Goal: Submit feedback/report problem: Provide input to the site owners about the experience or issues

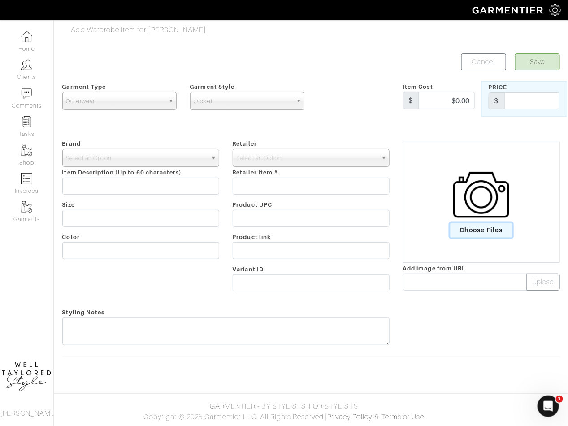
click at [473, 230] on span "Choose Files" at bounding box center [481, 230] width 62 height 15
click at [0, 0] on input "Choose Files" at bounding box center [0, 0] width 0 height 0
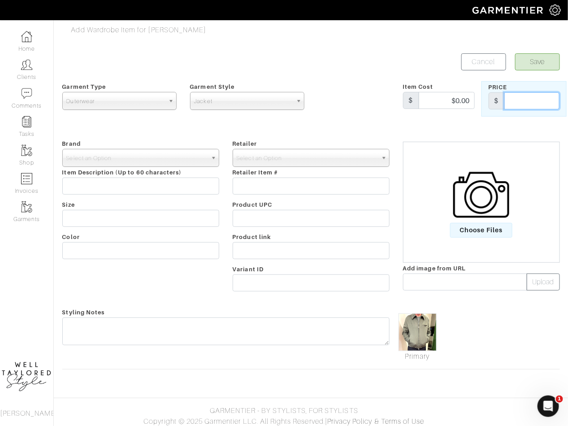
click at [504, 103] on input "text" at bounding box center [531, 100] width 55 height 17
paste input "$1,240.00"
type input "$1,240.00"
click at [178, 158] on span "Select an Option" at bounding box center [136, 158] width 141 height 18
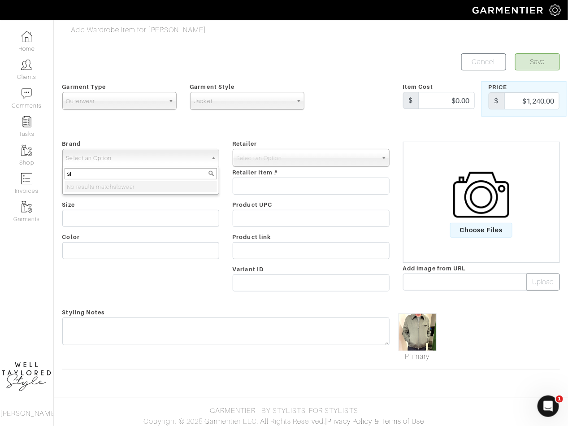
type input "s"
type input "m"
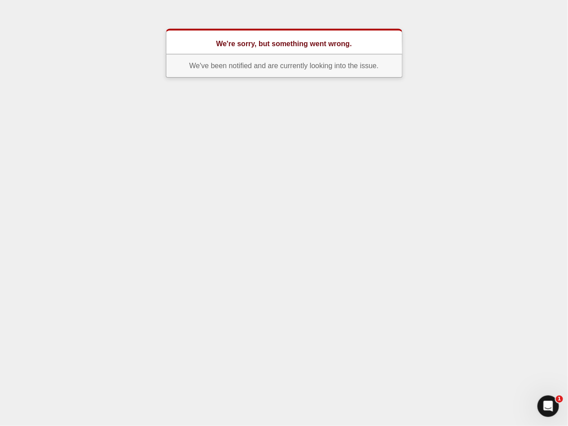
click at [207, 42] on h1 "We're sorry, but something went wrong." at bounding box center [284, 44] width 179 height 11
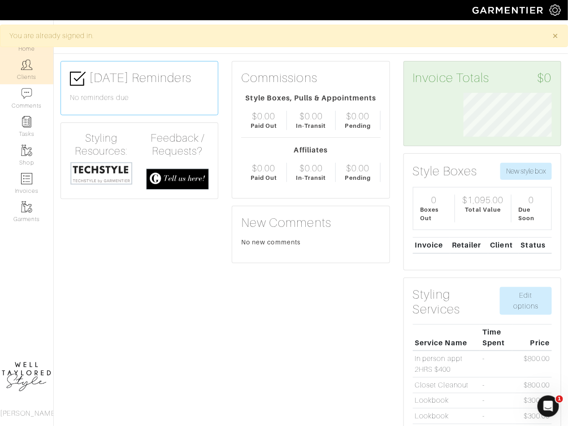
click at [23, 67] on img at bounding box center [26, 64] width 11 height 11
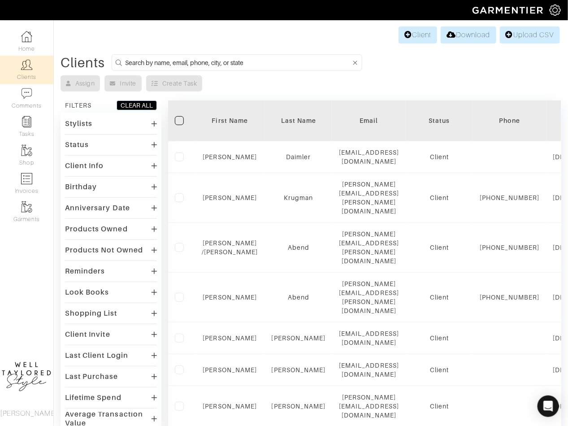
click at [220, 61] on input at bounding box center [238, 62] width 226 height 11
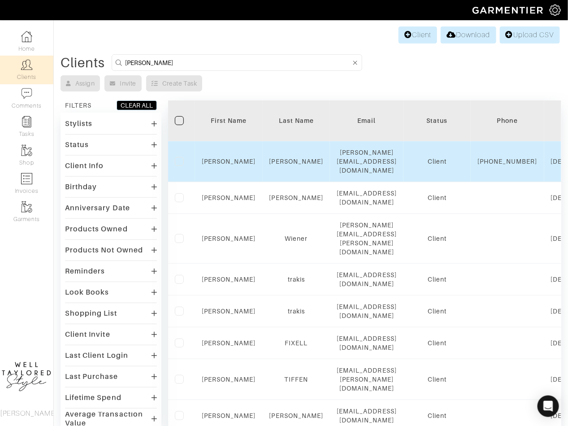
type input "andrew ahern"
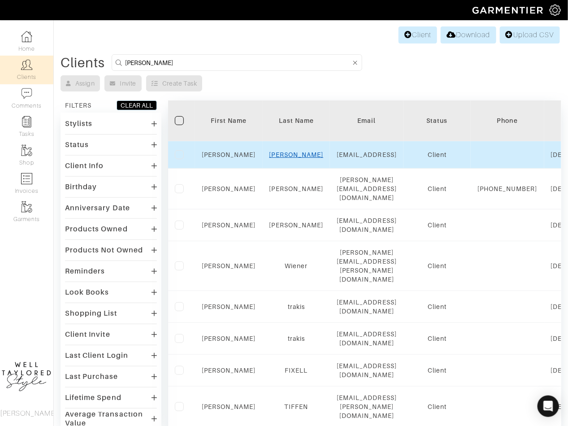
click at [288, 158] on link "[PERSON_NAME]" at bounding box center [296, 154] width 54 height 7
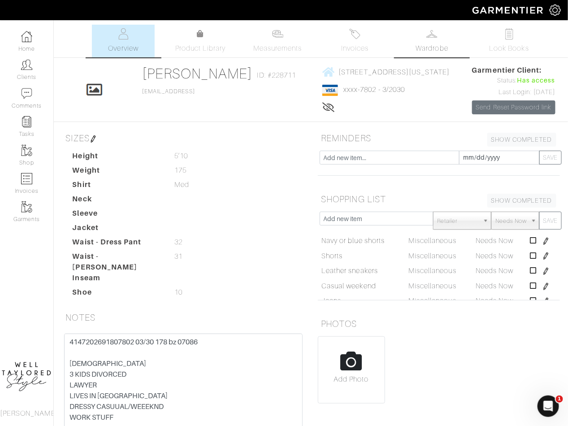
click at [445, 40] on link "Wardrobe" at bounding box center [432, 41] width 63 height 33
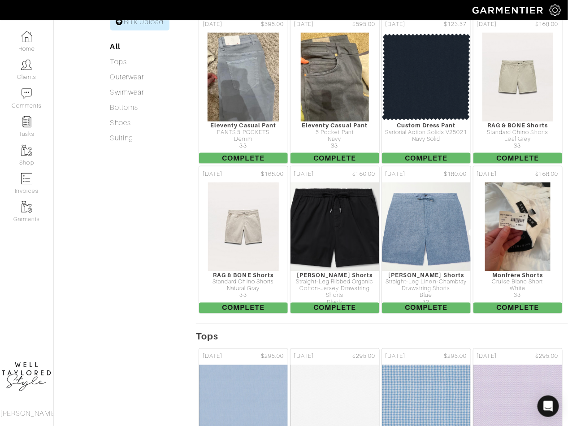
scroll to position [101, 0]
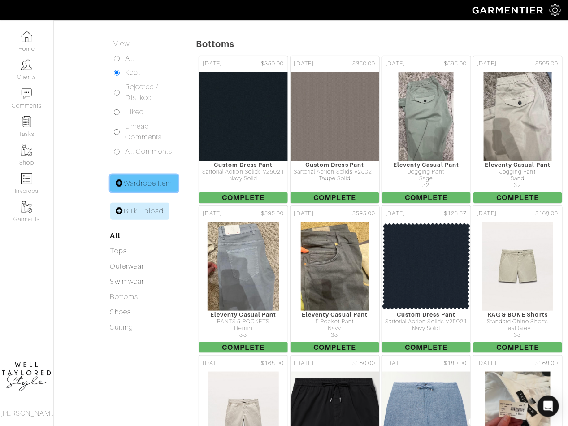
click at [156, 192] on link "Wardrobe Item" at bounding box center [144, 183] width 68 height 17
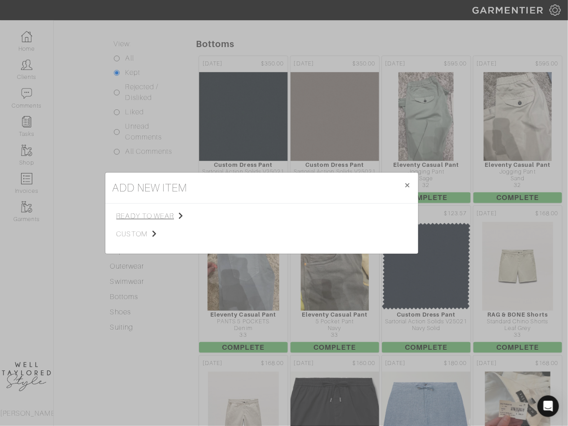
click at [170, 213] on span "ready to wear" at bounding box center [162, 216] width 90 height 11
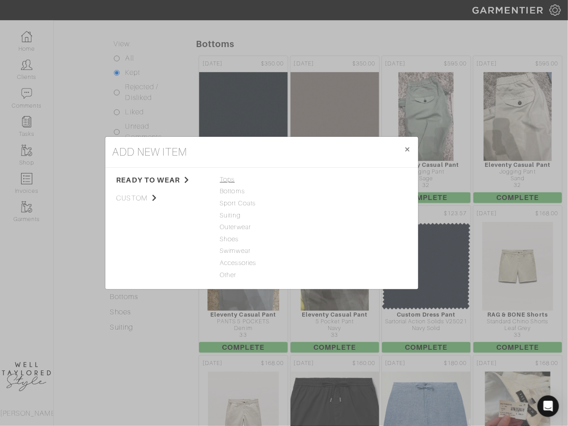
click at [230, 179] on span "Tops" at bounding box center [261, 180] width 83 height 10
click at [331, 217] on link "Sweater" at bounding box center [329, 215] width 24 height 7
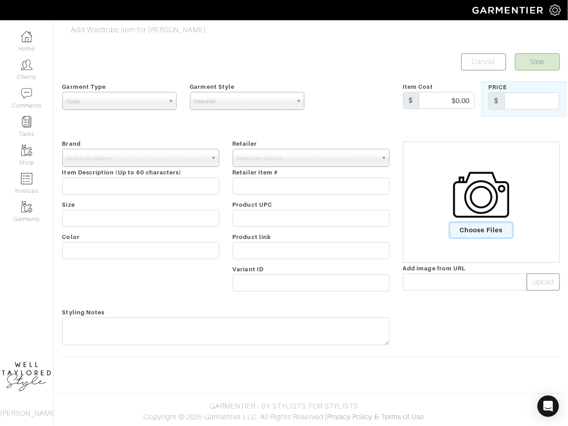
click at [492, 231] on span "Choose Files" at bounding box center [481, 230] width 62 height 15
click at [0, 0] on input "Choose Files" at bounding box center [0, 0] width 0 height 0
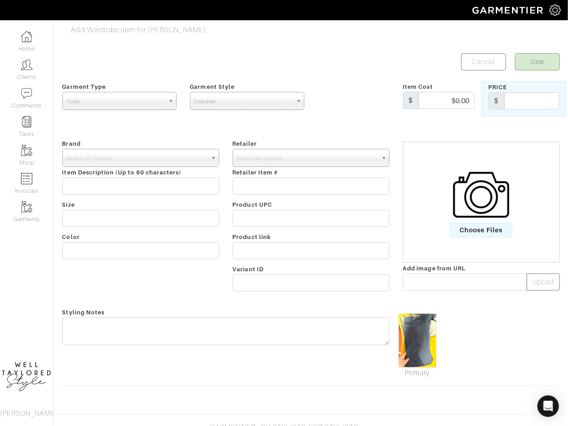
click at [112, 195] on div "Brand - 032c 1017 ALYX 9SM 111SKIN 11 by Boris Bidjan Saberi 11 Honore 12 Store…" at bounding box center [141, 217] width 170 height 158
click at [106, 182] on input "text" at bounding box center [140, 186] width 157 height 17
type input "C"
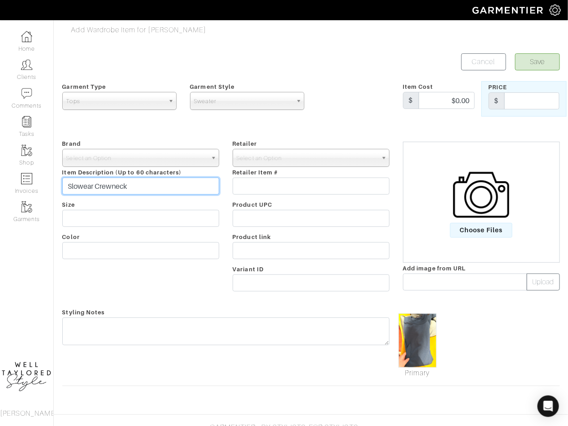
type input "Slowear Crewneck"
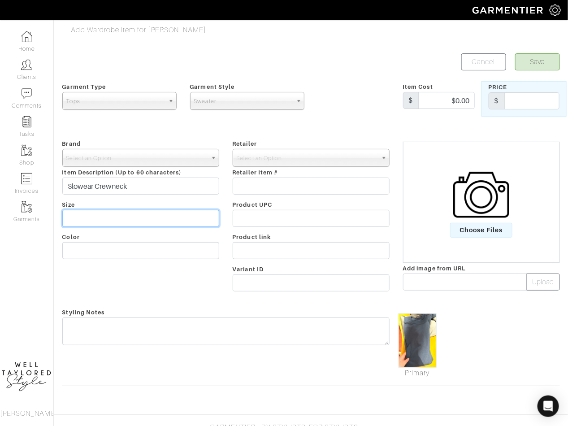
click at [114, 224] on input "text" at bounding box center [140, 218] width 157 height 17
type input "52"
click at [105, 264] on div "Brand - 032c 1017 ALYX 9SM 111SKIN 11 by Boris Bidjan Saberi 11 Honore 12 Store…" at bounding box center [141, 217] width 170 height 158
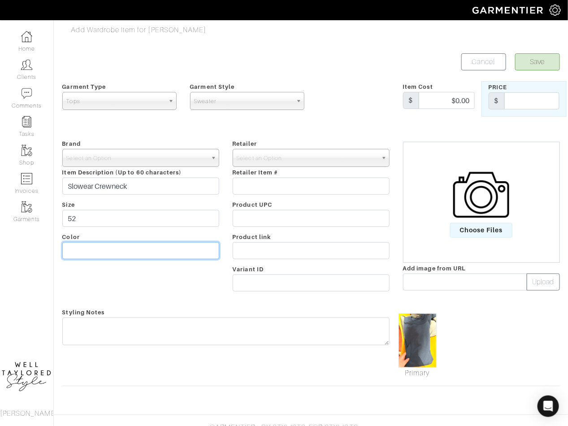
click at [105, 247] on input "text" at bounding box center [140, 250] width 157 height 17
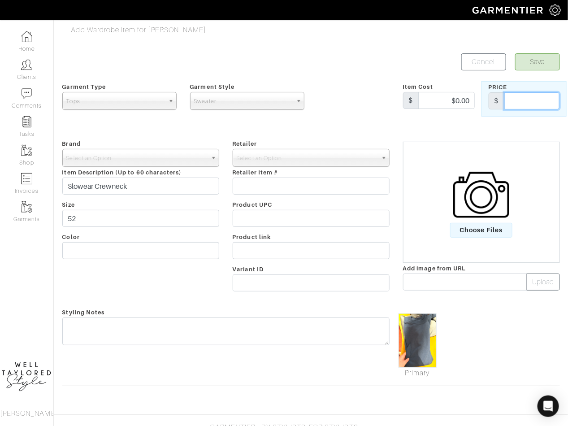
click at [512, 96] on input "text" at bounding box center [531, 100] width 55 height 17
type input "465"
click at [195, 168] on div "Brand - 032c 1017 ALYX 9SM 111SKIN 11 by Boris Bidjan Saberi 11 Honore 12 Store…" at bounding box center [141, 217] width 170 height 158
click at [195, 164] on span "Select an Option" at bounding box center [136, 158] width 141 height 18
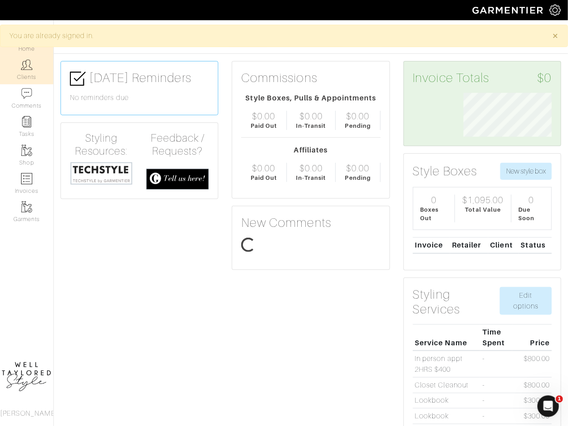
click at [17, 74] on link "Clients" at bounding box center [26, 70] width 53 height 28
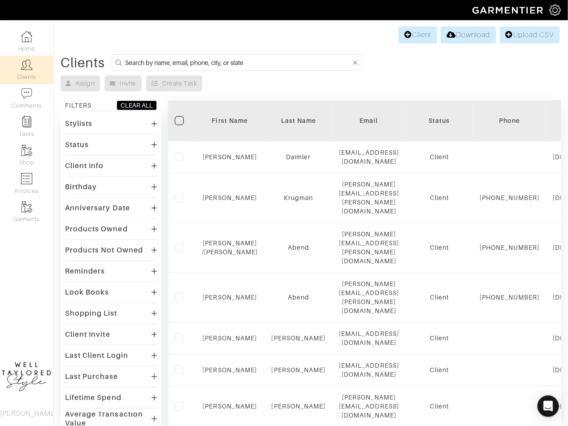
click at [212, 59] on input at bounding box center [238, 62] width 226 height 11
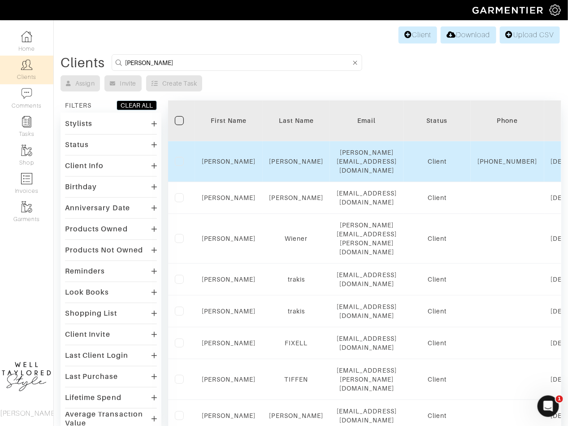
type input "[PERSON_NAME]"
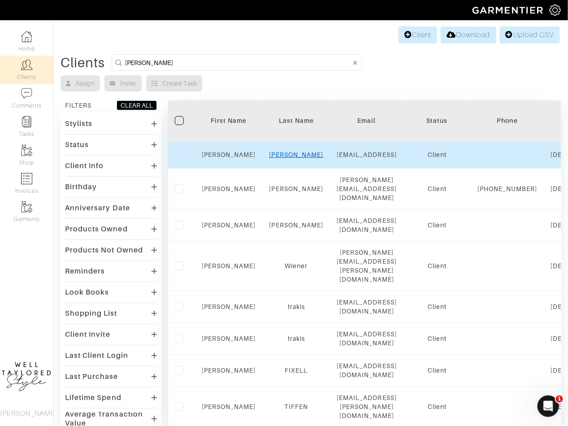
click at [292, 158] on link "AHERN" at bounding box center [296, 154] width 54 height 7
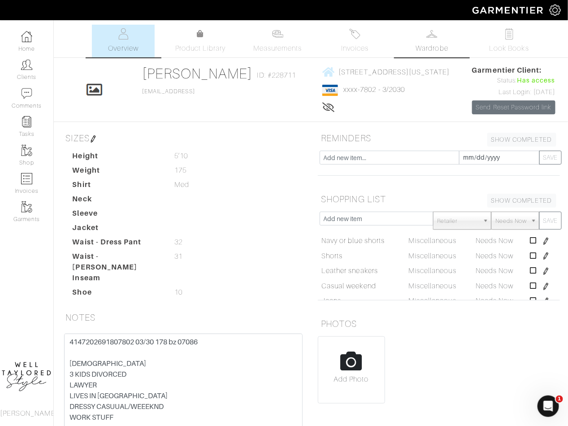
click at [435, 43] on link "Wardrobe" at bounding box center [432, 41] width 63 height 33
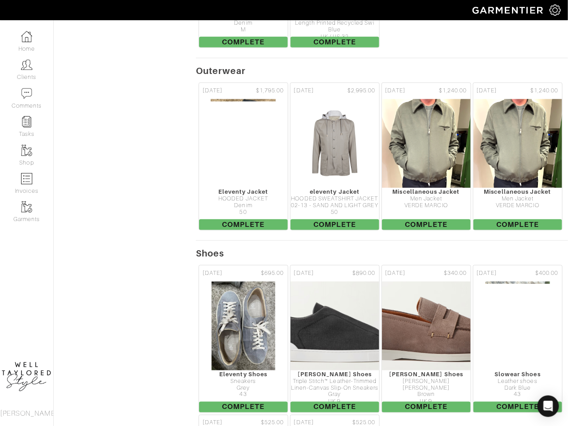
scroll to position [2425, 0]
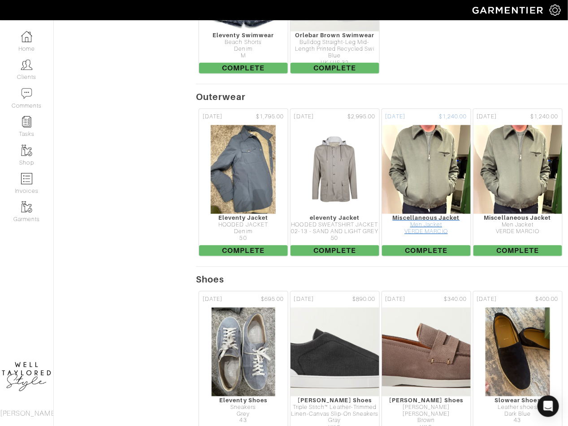
click at [429, 235] on div "VERDE MARCIO" at bounding box center [426, 231] width 89 height 7
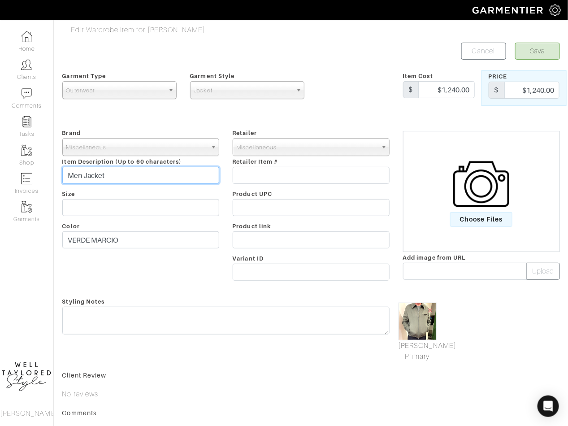
click at [68, 168] on input "Men Jacket" at bounding box center [140, 175] width 157 height 17
type input "Slowear Men Jacket"
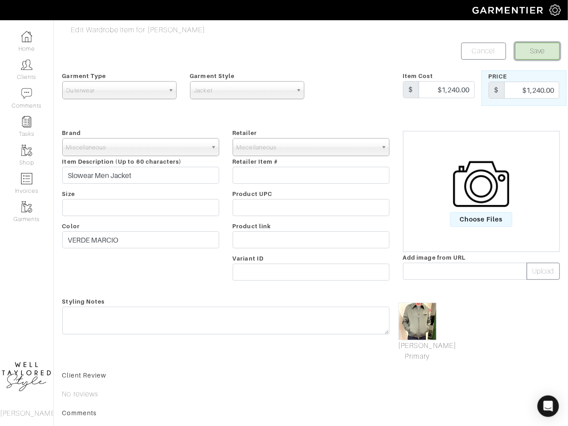
click at [529, 52] on button "Save" at bounding box center [537, 51] width 45 height 17
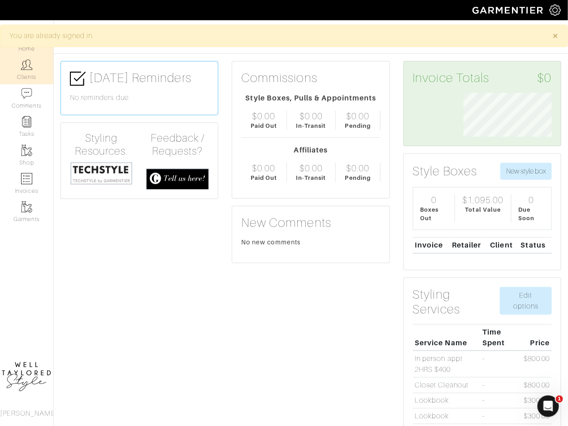
click at [25, 69] on img at bounding box center [26, 64] width 11 height 11
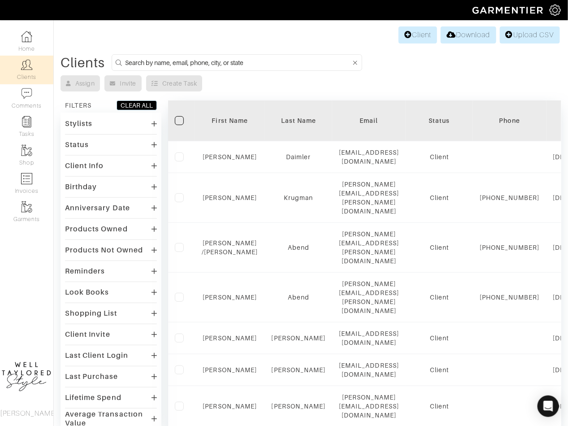
click at [231, 62] on input at bounding box center [238, 62] width 226 height 11
type input "[PERSON_NAME]"
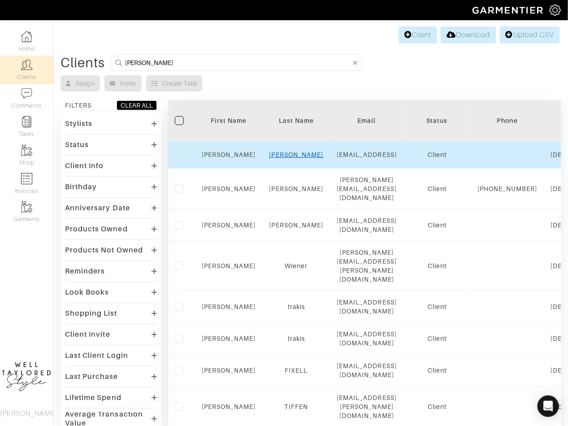
click at [303, 155] on link "[PERSON_NAME]" at bounding box center [296, 154] width 54 height 7
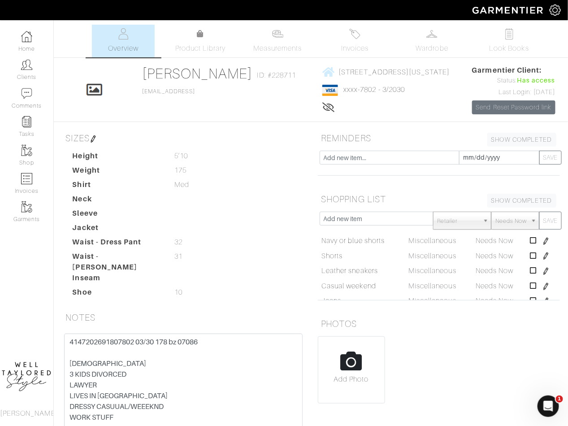
scroll to position [9, 0]
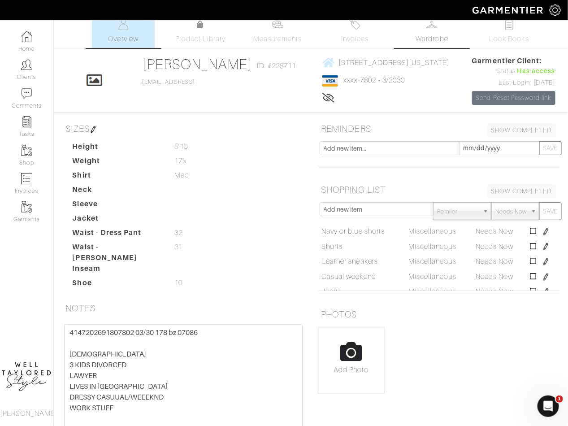
click at [435, 27] on img at bounding box center [431, 24] width 11 height 11
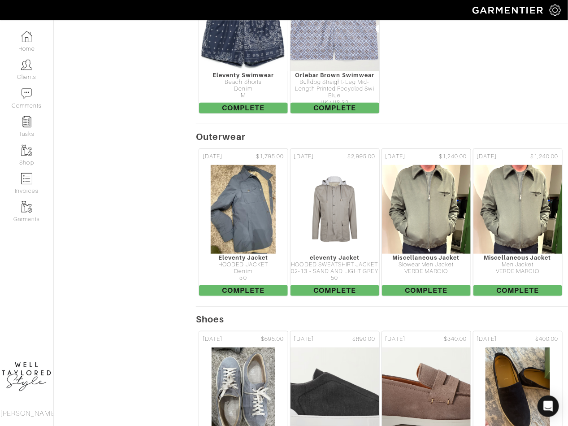
scroll to position [2460, 0]
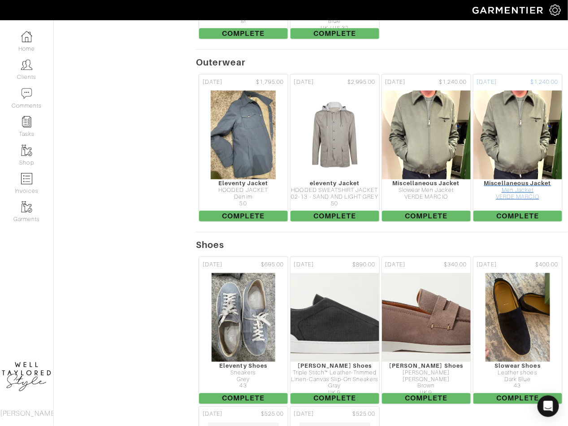
click at [518, 200] on div "VERDE MARCIO" at bounding box center [517, 197] width 89 height 7
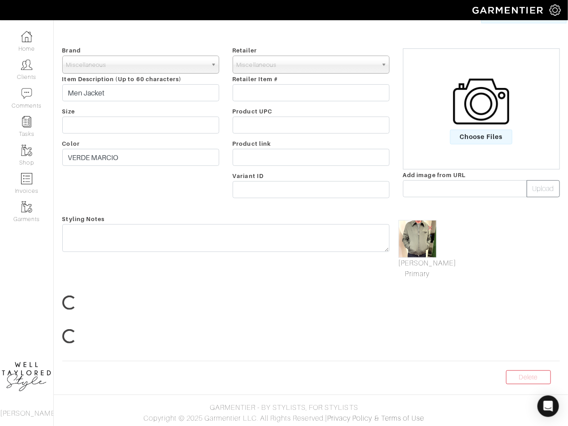
scroll to position [120, 0]
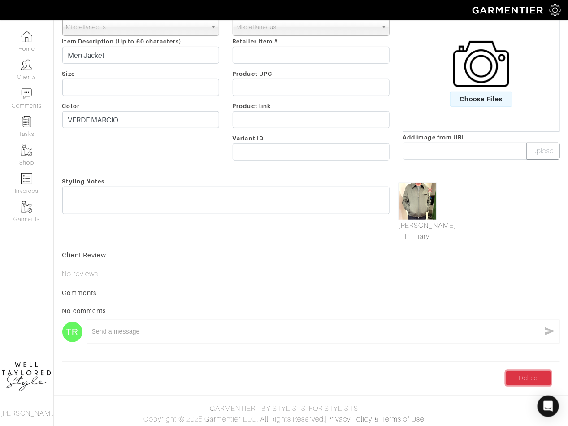
click at [523, 379] on link "Delete" at bounding box center [528, 378] width 45 height 14
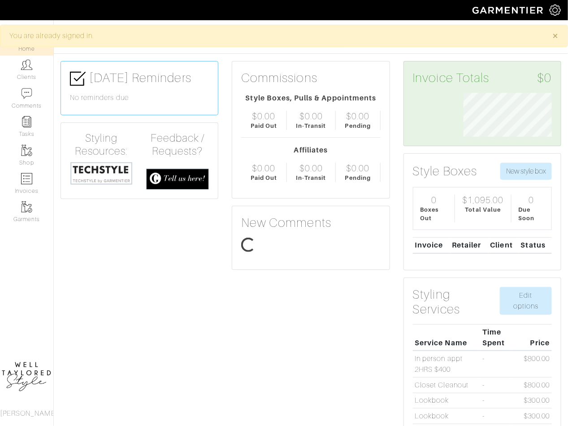
scroll to position [44, 102]
click at [21, 73] on link "Clients" at bounding box center [26, 70] width 53 height 28
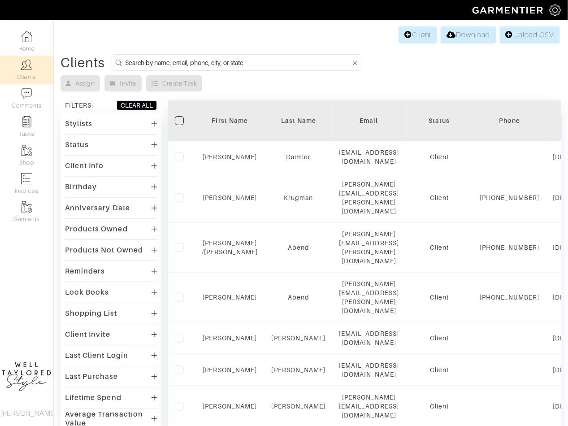
click at [242, 62] on input at bounding box center [238, 62] width 226 height 11
click at [204, 63] on input at bounding box center [238, 62] width 226 height 11
type input "andrew ahern"
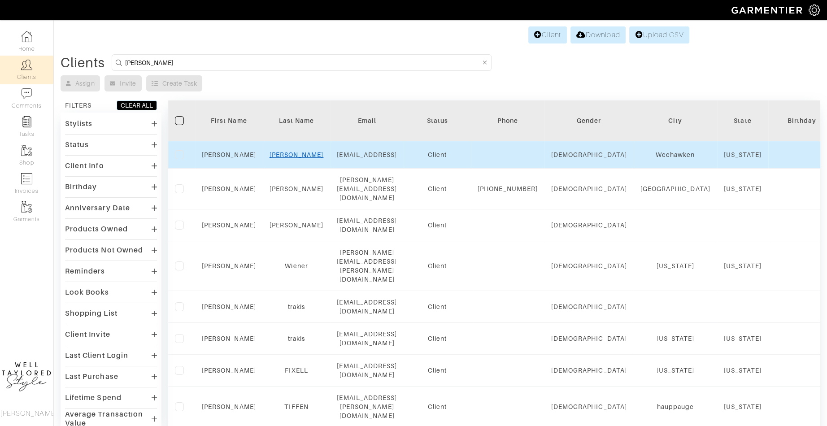
click at [298, 154] on link "AHERN" at bounding box center [296, 154] width 54 height 7
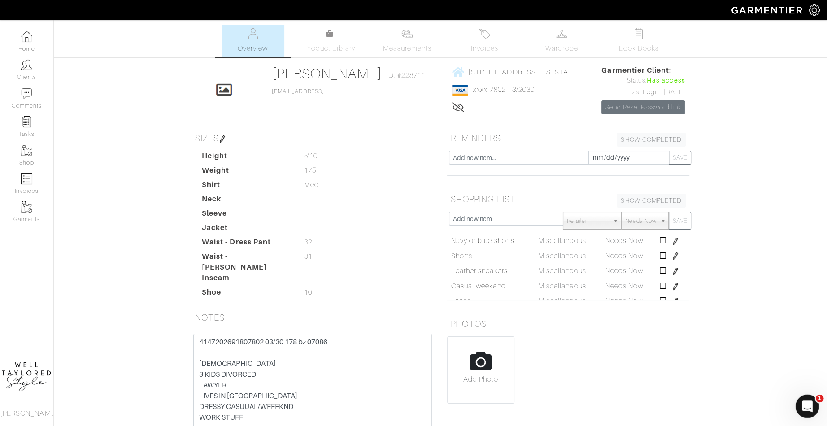
click at [815, 406] on div "Open Intercom Messenger" at bounding box center [806, 405] width 30 height 30
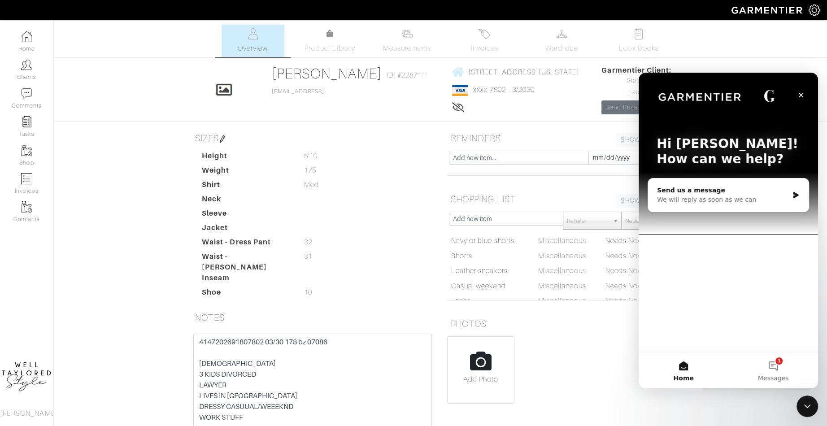
click at [720, 198] on div "We will reply as soon as we can" at bounding box center [722, 199] width 131 height 9
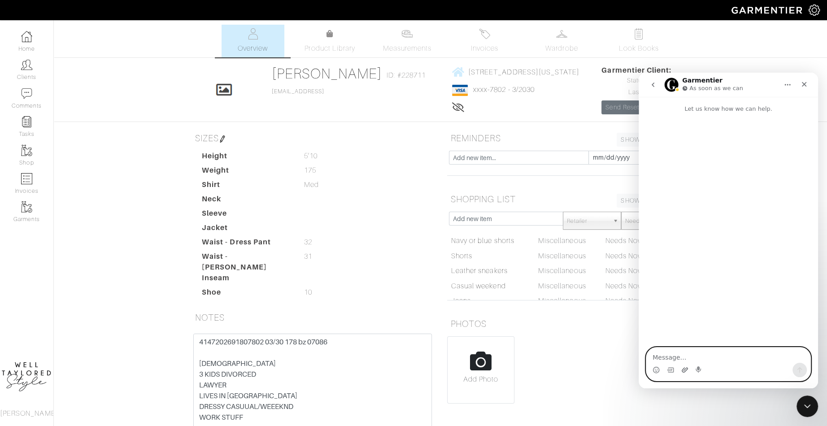
click at [684, 367] on icon "Upload attachment" at bounding box center [684, 369] width 7 height 7
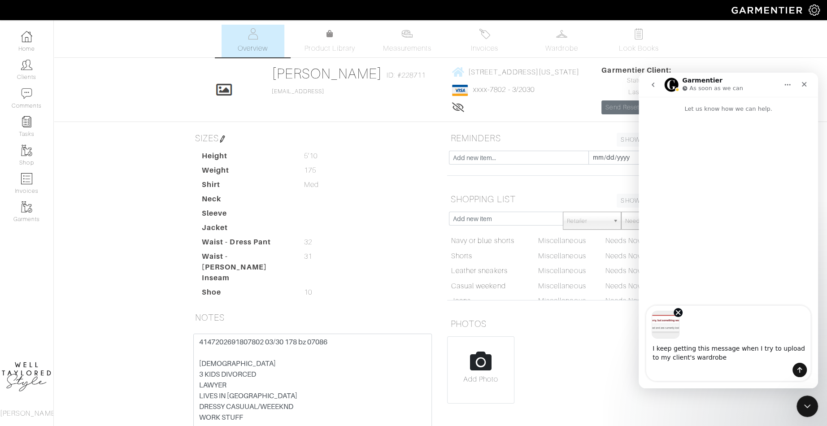
type textarea "I keep getting this message when I try to upload to my client's wardrobe"
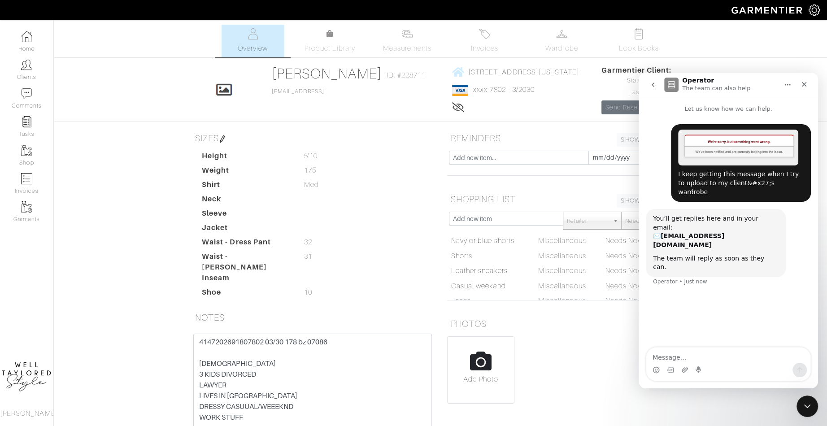
click at [347, 233] on dd at bounding box center [368, 227] width 143 height 11
click at [548, 39] on link "Wardrobe" at bounding box center [561, 41] width 63 height 33
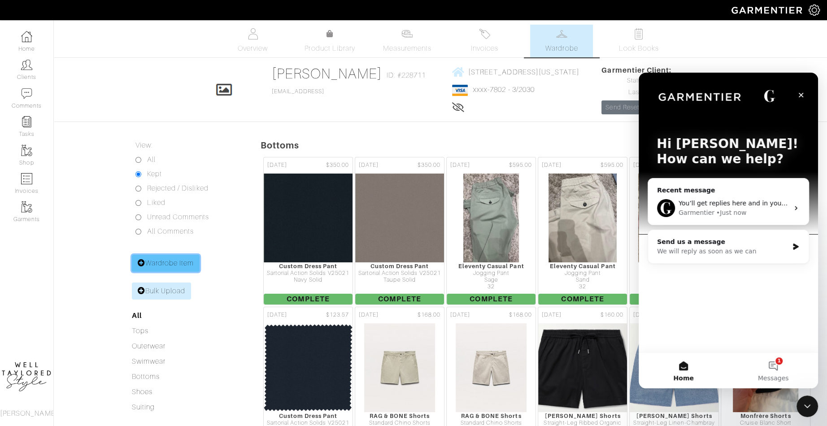
click at [161, 272] on link "Wardrobe Item" at bounding box center [166, 263] width 68 height 17
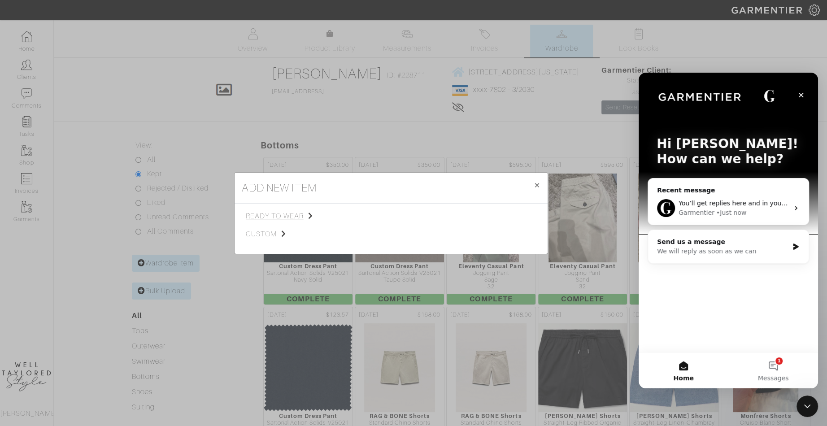
click at [279, 214] on span "ready to wear" at bounding box center [291, 216] width 90 height 11
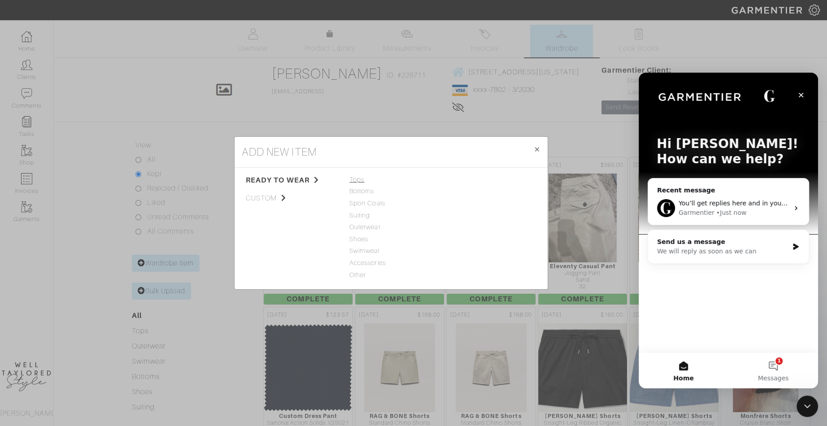
click at [356, 179] on span "Tops" at bounding box center [390, 180] width 83 height 10
click at [455, 217] on link "Sweater" at bounding box center [458, 215] width 24 height 7
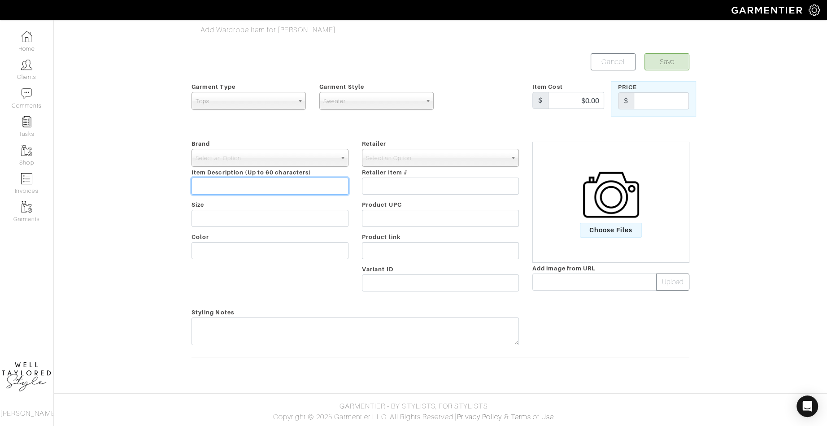
click at [251, 191] on input "text" at bounding box center [269, 186] width 157 height 17
type input "Slowear Flexwool"
click at [607, 227] on span "Choose Files" at bounding box center [611, 230] width 62 height 15
click at [0, 0] on input "Choose Files" at bounding box center [0, 0] width 0 height 0
click at [265, 188] on input "Slowear Flexwool" at bounding box center [269, 186] width 157 height 17
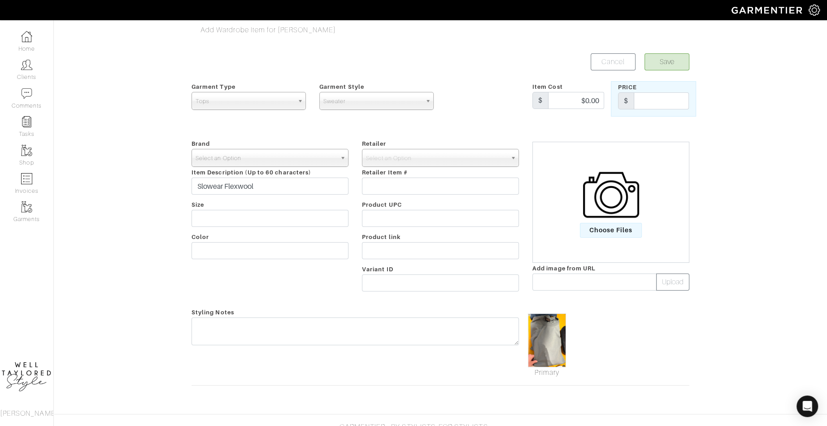
click at [244, 157] on span "Select an Option" at bounding box center [265, 158] width 141 height 18
type input "miscell"
select select "Miscellaneous"
click at [421, 156] on span "Select an Option" at bounding box center [436, 158] width 141 height 18
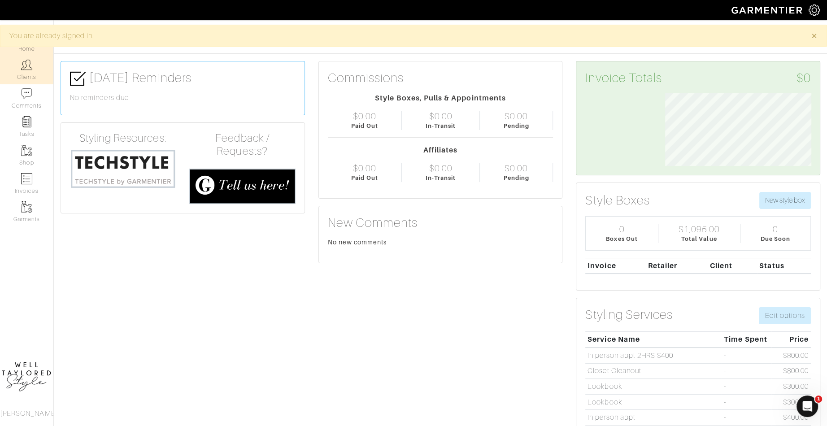
click at [32, 71] on link "Clients" at bounding box center [26, 70] width 53 height 28
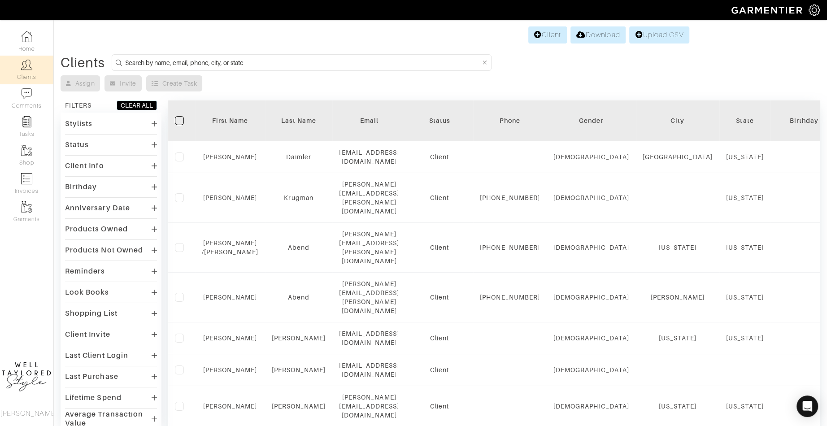
click at [191, 62] on input at bounding box center [302, 62] width 355 height 11
type input "andrew ahern"
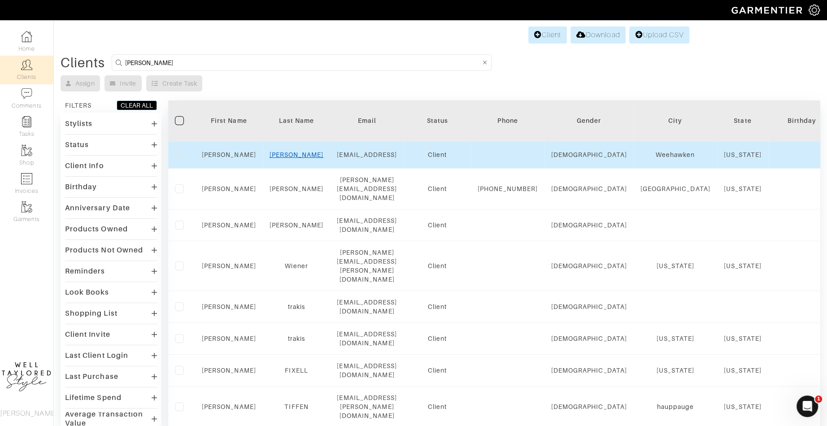
click at [301, 154] on link "[PERSON_NAME]" at bounding box center [296, 154] width 54 height 7
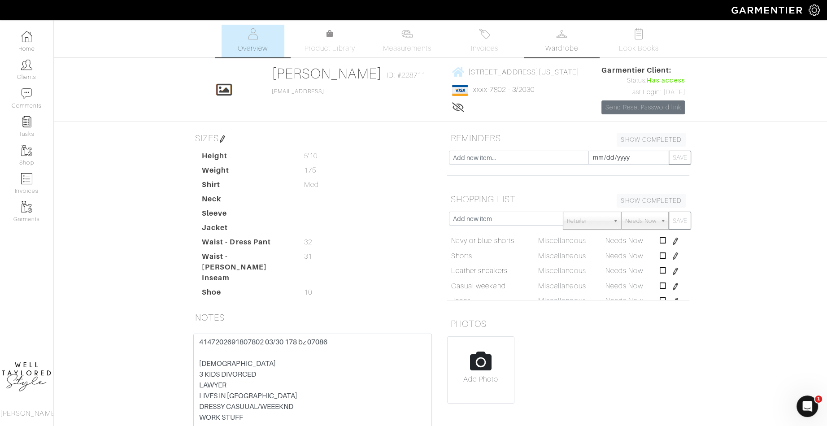
click at [551, 35] on link "Wardrobe" at bounding box center [561, 41] width 63 height 33
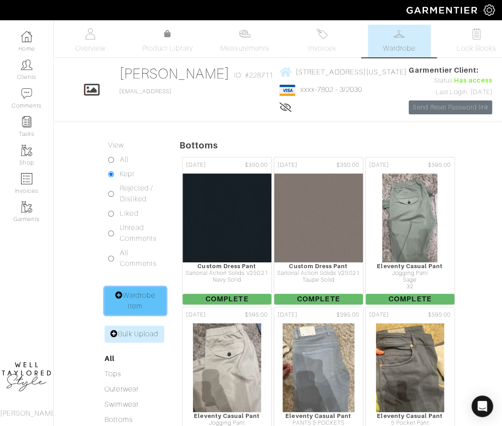
click at [139, 315] on link "Wardrobe Item" at bounding box center [134, 301] width 61 height 28
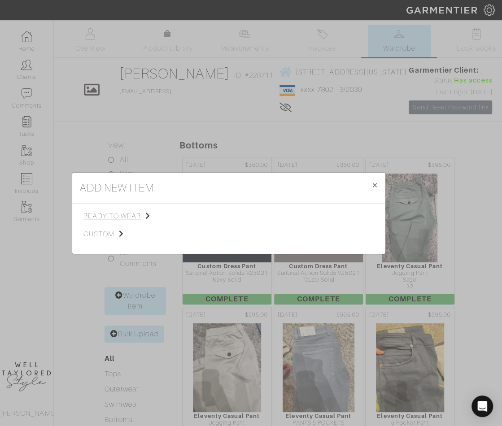
click at [127, 215] on span "ready to wear" at bounding box center [128, 216] width 90 height 11
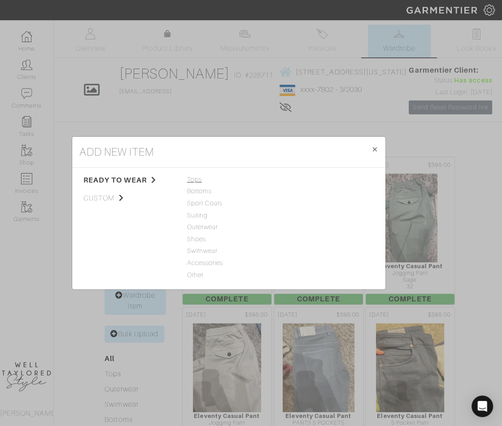
click at [199, 180] on span "Tops" at bounding box center [228, 180] width 83 height 10
click at [294, 204] on link "Woven" at bounding box center [294, 202] width 21 height 7
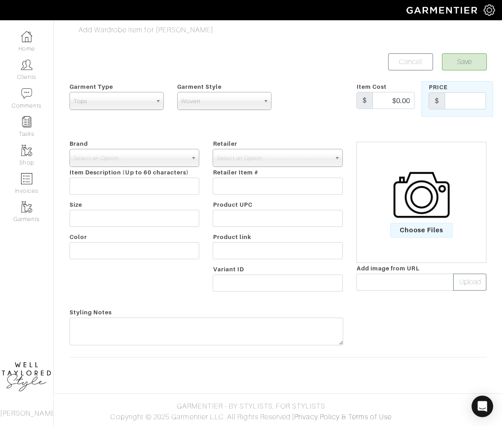
click at [416, 212] on img at bounding box center [421, 195] width 56 height 56
click at [0, 0] on input "Choose Files" at bounding box center [0, 0] width 0 height 0
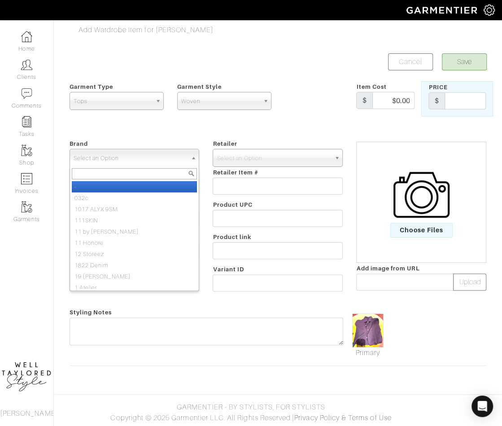
click at [126, 149] on span "Select an Option" at bounding box center [131, 158] width 114 height 18
paste input "miscell"
type input "miscell"
select select "Miscellaneous"
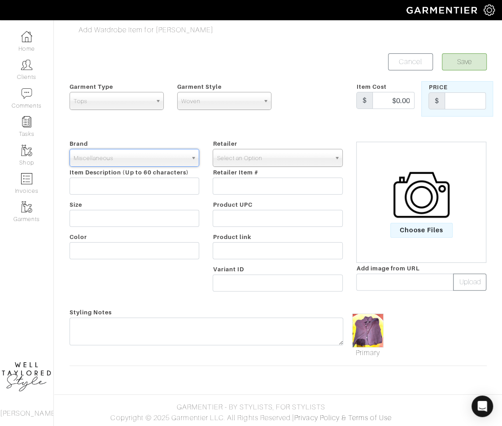
click at [239, 155] on span "Select an Option" at bounding box center [274, 158] width 114 height 18
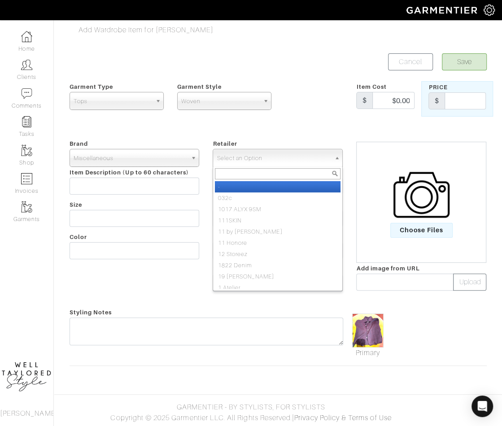
paste input "miscell"
type input "miscell"
select select "83"
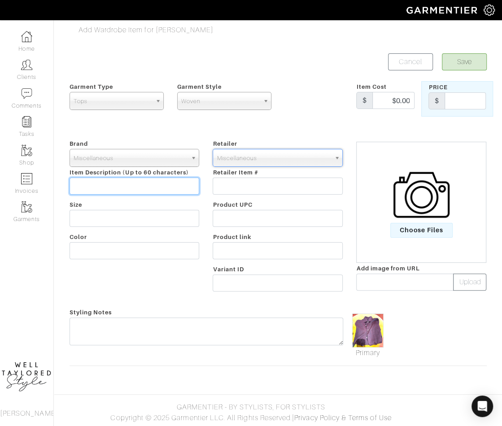
click at [160, 178] on input "text" at bounding box center [134, 186] width 130 height 17
type input "Slowear Shirt LS"
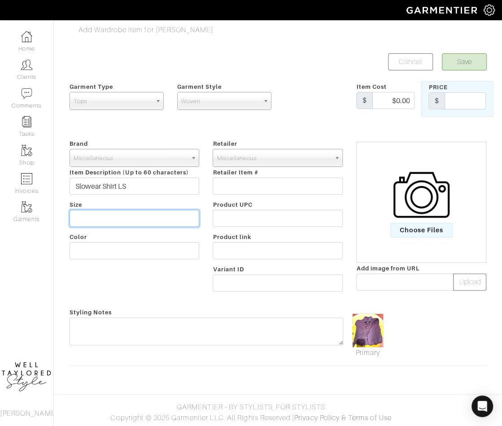
click at [178, 221] on input "text" at bounding box center [134, 218] width 130 height 17
type input "40"
click at [478, 95] on input "text" at bounding box center [465, 100] width 42 height 17
type input "345"
click at [464, 56] on button "Save" at bounding box center [464, 61] width 45 height 17
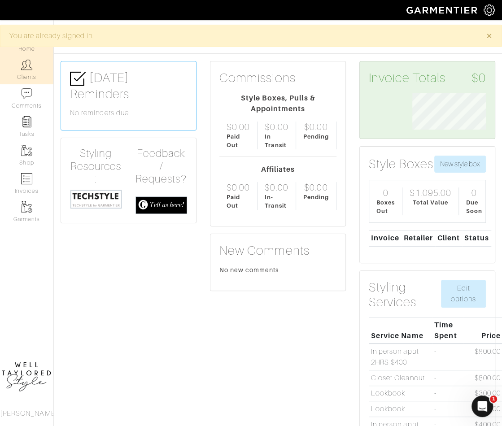
click at [26, 74] on link "Clients" at bounding box center [26, 70] width 53 height 28
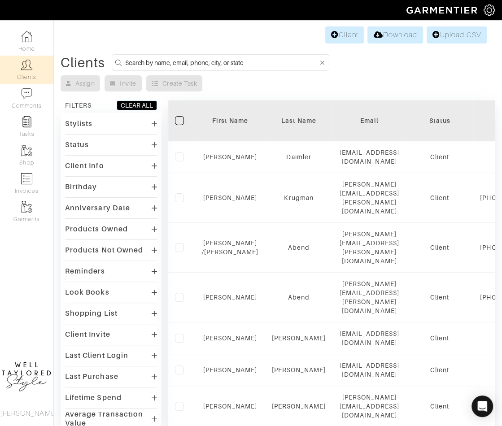
click at [180, 58] on input at bounding box center [221, 62] width 193 height 11
type input "[PERSON_NAME]"
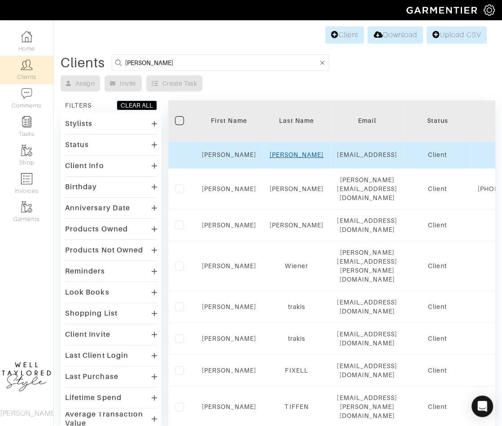
click at [296, 157] on link "[PERSON_NAME]" at bounding box center [296, 154] width 54 height 7
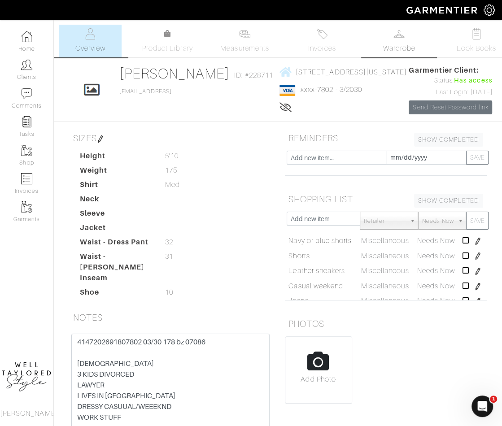
click at [392, 48] on span "Wardrobe" at bounding box center [399, 48] width 32 height 11
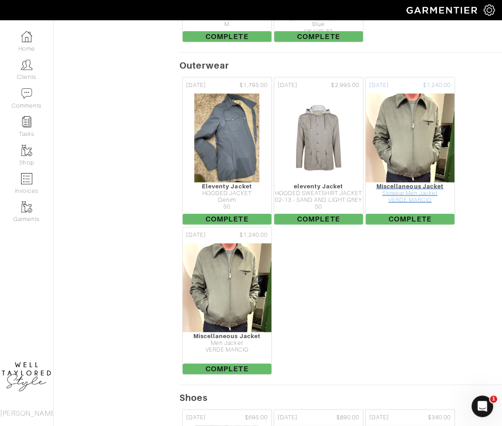
scroll to position [3060, 0]
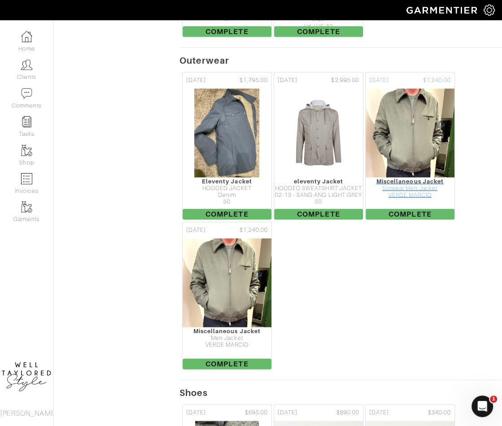
click at [414, 185] on div "Miscellaneous Jacket" at bounding box center [409, 181] width 89 height 7
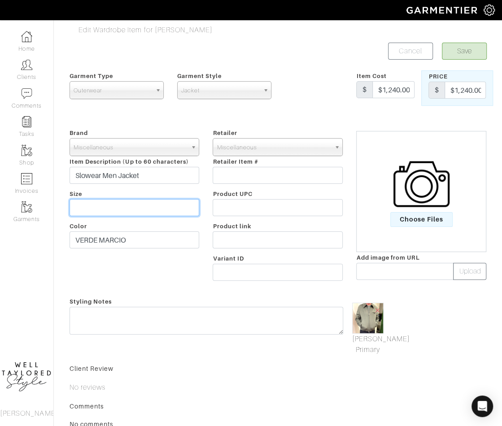
click at [138, 203] on input "text" at bounding box center [134, 207] width 130 height 17
type input "50"
click at [463, 48] on button "Save" at bounding box center [464, 51] width 45 height 17
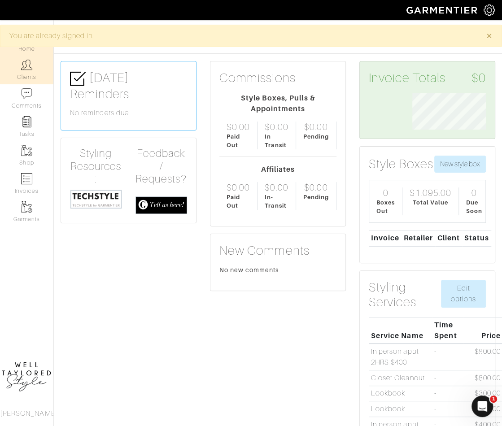
click at [33, 67] on link "Clients" at bounding box center [26, 70] width 53 height 28
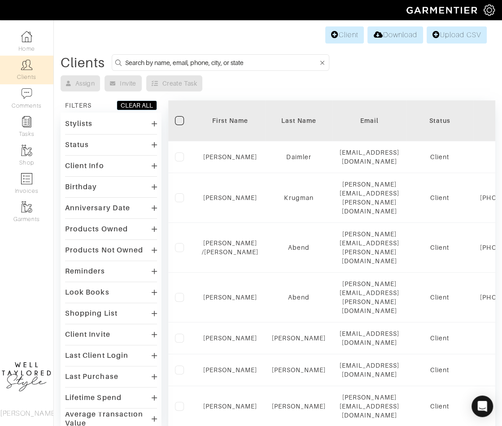
click at [193, 69] on form at bounding box center [220, 62] width 217 height 17
click at [215, 67] on input at bounding box center [221, 62] width 193 height 11
click at [206, 61] on input at bounding box center [221, 62] width 193 height 11
type input "andrew"
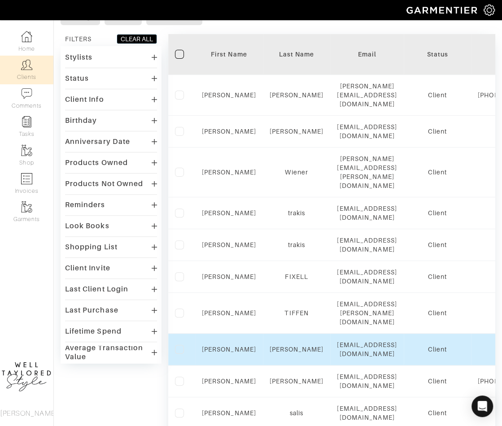
scroll to position [78, 0]
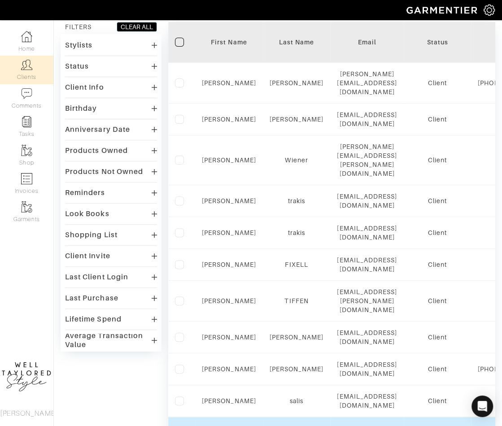
click at [293, 425] on link "AHERN" at bounding box center [296, 430] width 54 height 7
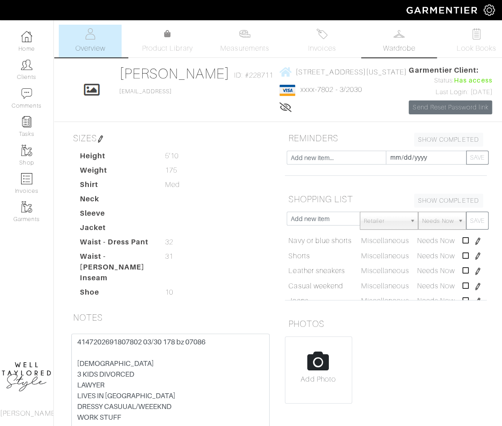
click at [407, 41] on link "Wardrobe" at bounding box center [399, 41] width 63 height 33
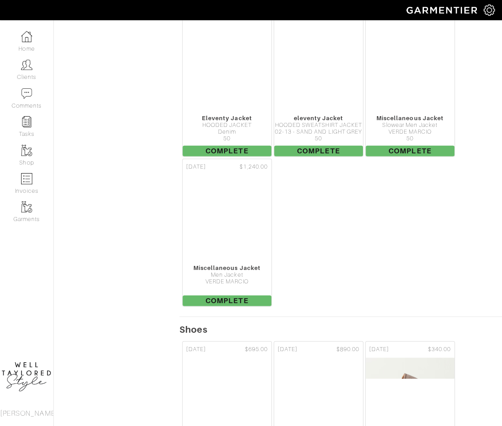
scroll to position [3104, 0]
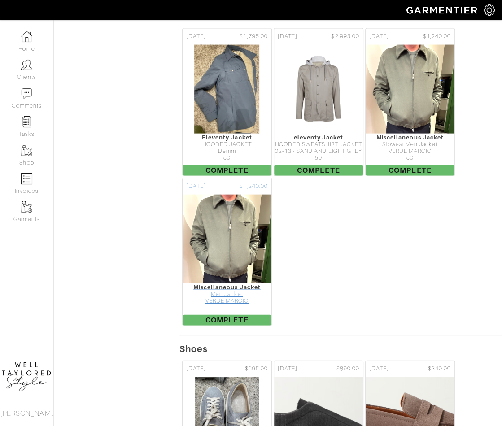
click at [246, 290] on div "Miscellaneous Jacket" at bounding box center [226, 287] width 89 height 7
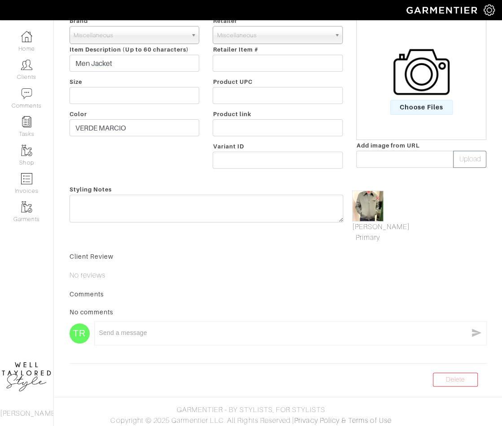
scroll to position [114, 0]
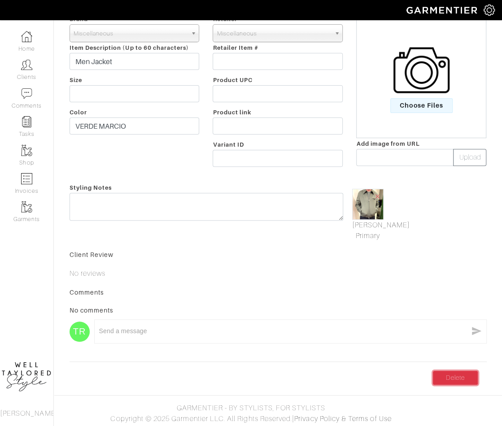
click at [462, 371] on link "Delete" at bounding box center [455, 378] width 45 height 14
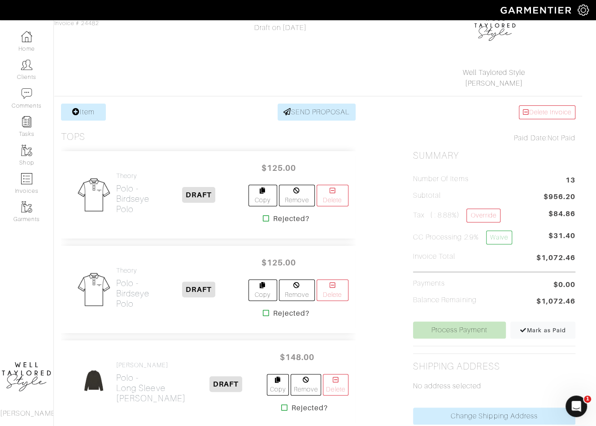
scroll to position [95, 7]
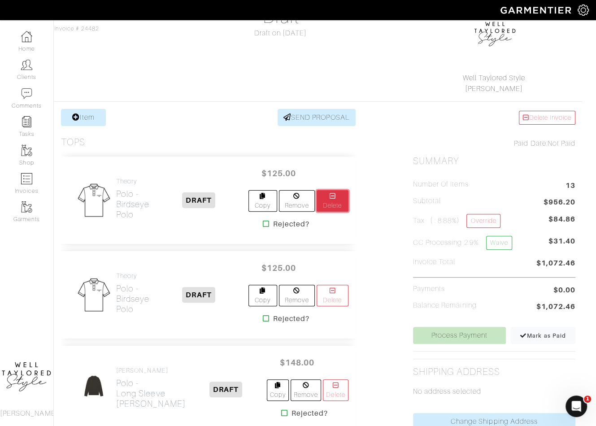
click at [337, 198] on link "Delete" at bounding box center [332, 201] width 32 height 22
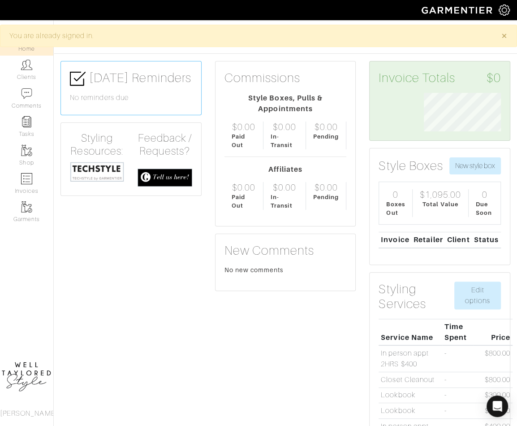
scroll to position [38, 90]
click at [44, 67] on link "Clients" at bounding box center [26, 70] width 53 height 28
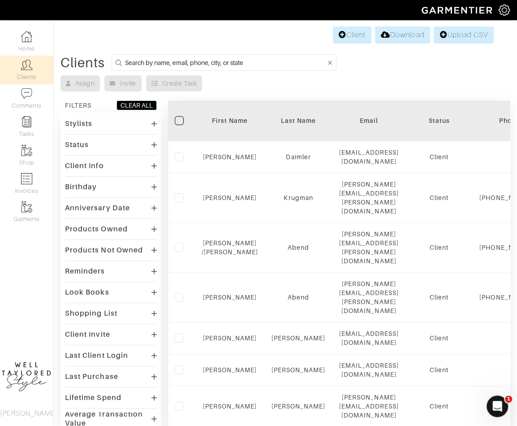
click at [213, 61] on input at bounding box center [225, 62] width 201 height 11
type input "a"
type input "[PERSON_NAME]"
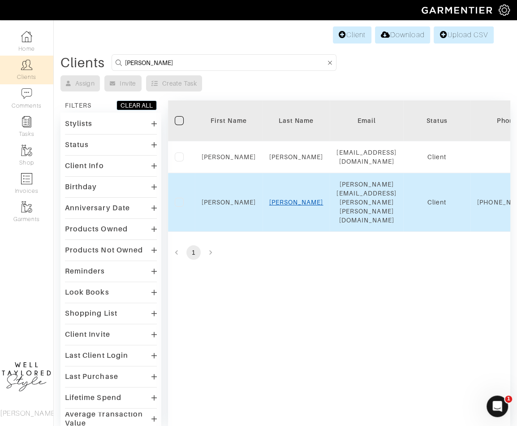
click at [295, 199] on link "[PERSON_NAME]" at bounding box center [296, 202] width 54 height 7
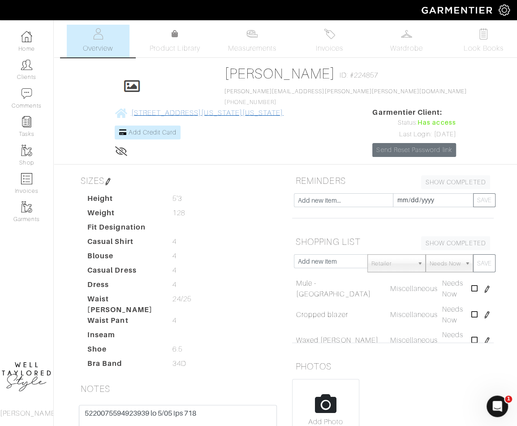
drag, startPoint x: 507, startPoint y: 68, endPoint x: 315, endPoint y: 69, distance: 191.4
click at [315, 69] on div "STACEY STEWART Overview Overview Measurements Product Library Invoices Wardrobe…" at bounding box center [258, 288] width 517 height 526
copy span "[STREET_ADDRESS][US_STATE][US_STATE]"
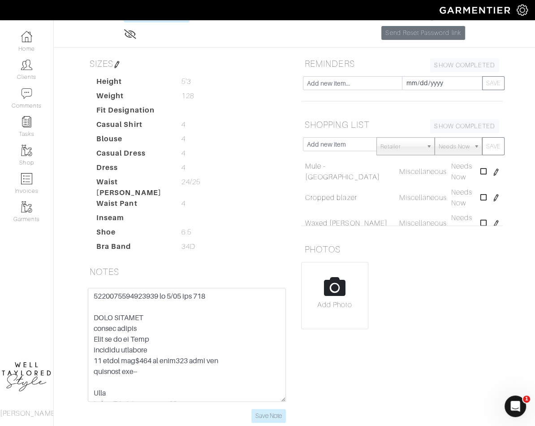
scroll to position [136, 0]
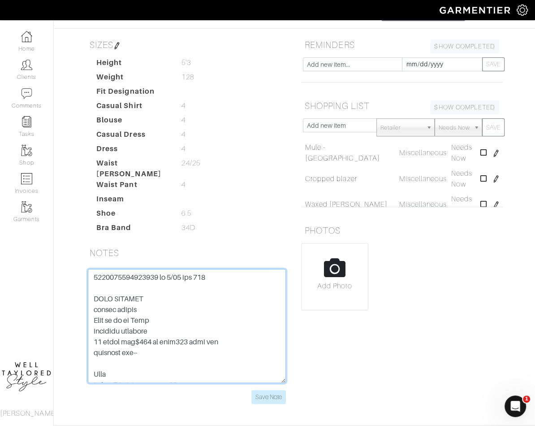
click at [115, 274] on textarea at bounding box center [187, 326] width 198 height 114
click at [186, 273] on textarea at bounding box center [187, 326] width 198 height 114
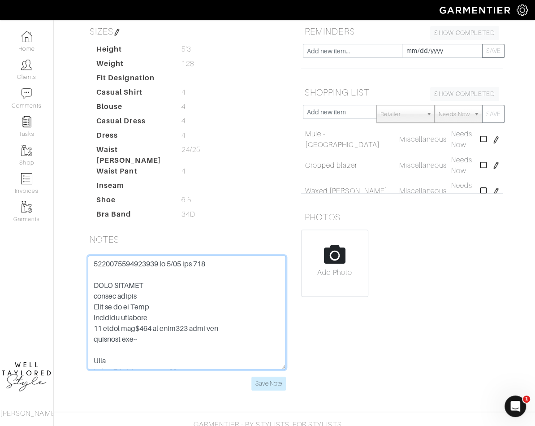
scroll to position [166, 0]
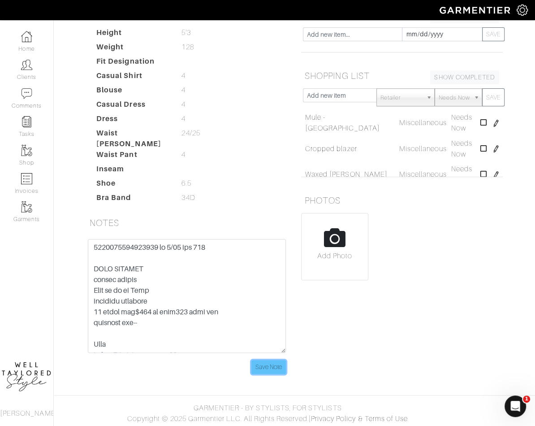
click at [269, 365] on input "Save Note" at bounding box center [268, 367] width 35 height 14
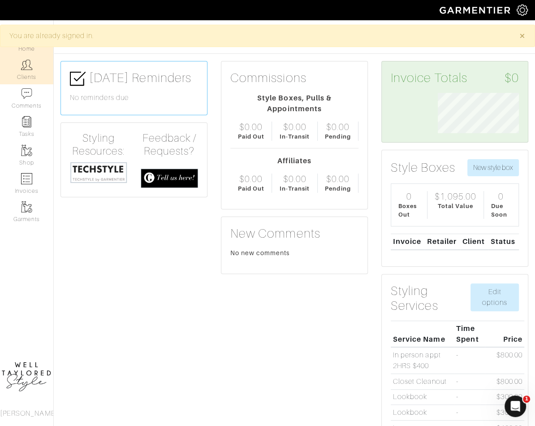
click at [28, 74] on link "Clients" at bounding box center [26, 70] width 53 height 28
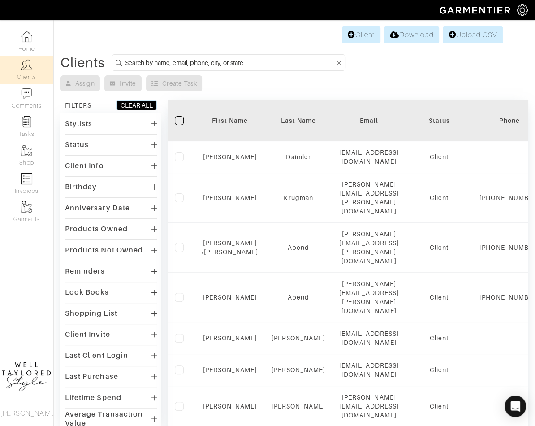
click at [197, 59] on input at bounding box center [230, 62] width 210 height 11
type input "stacey"
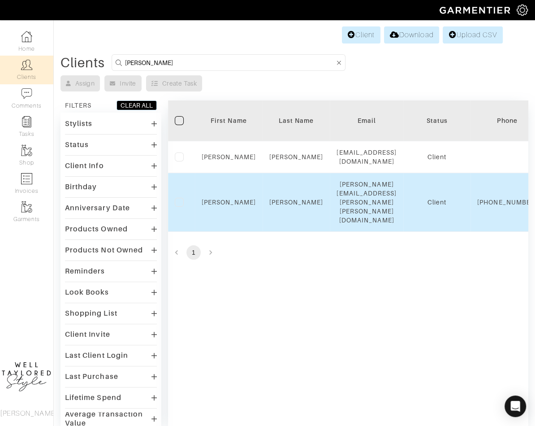
click at [294, 186] on td "STEWART" at bounding box center [297, 202] width 68 height 59
click at [296, 199] on link "STEWART" at bounding box center [296, 202] width 54 height 7
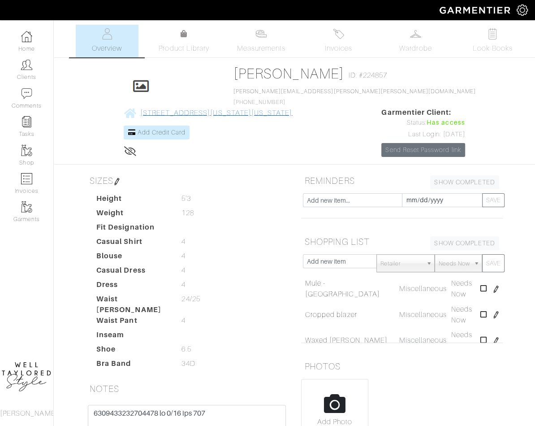
drag, startPoint x: 516, startPoint y: 68, endPoint x: 313, endPoint y: 67, distance: 203.5
click at [313, 67] on div "STACEY STEWART Overview Overview Measurements Product Library Invoices Wardrobe…" at bounding box center [267, 288] width 535 height 526
copy link "[STREET_ADDRESS][US_STATE][US_STATE]"
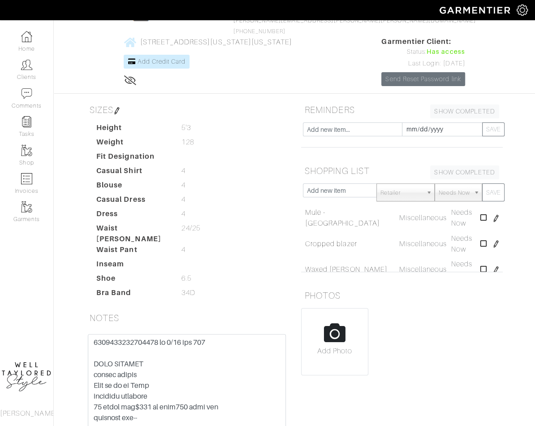
scroll to position [79, 0]
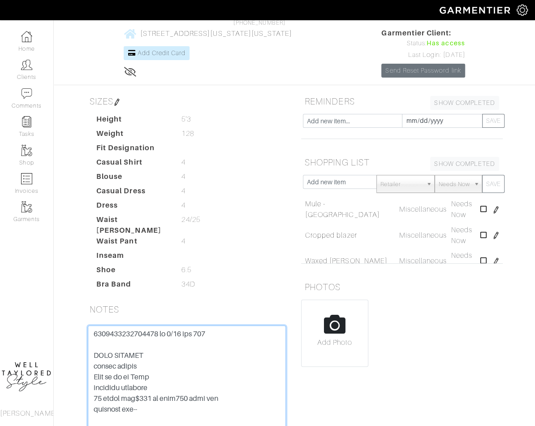
drag, startPoint x: 221, startPoint y: 332, endPoint x: 88, endPoint y: 331, distance: 133.1
click at [88, 331] on textarea at bounding box center [187, 382] width 198 height 114
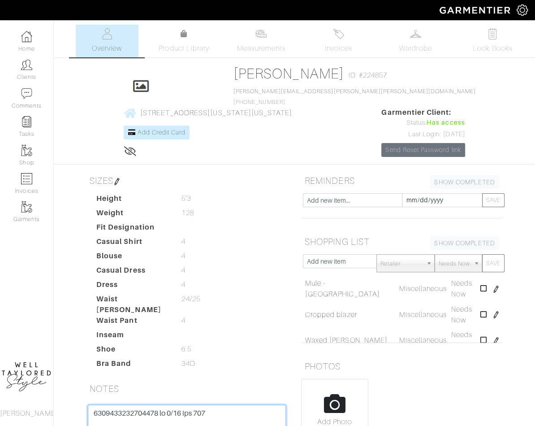
scroll to position [106, 0]
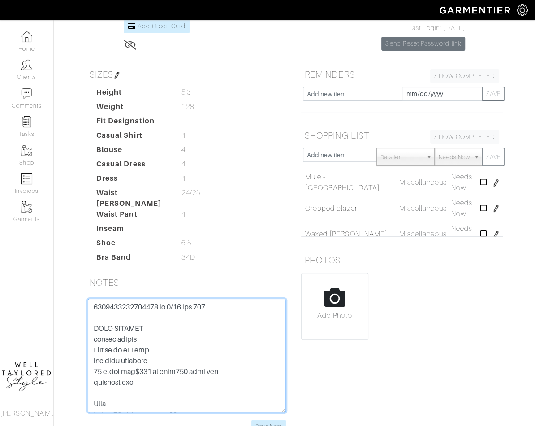
click at [260, 337] on textarea at bounding box center [187, 356] width 198 height 114
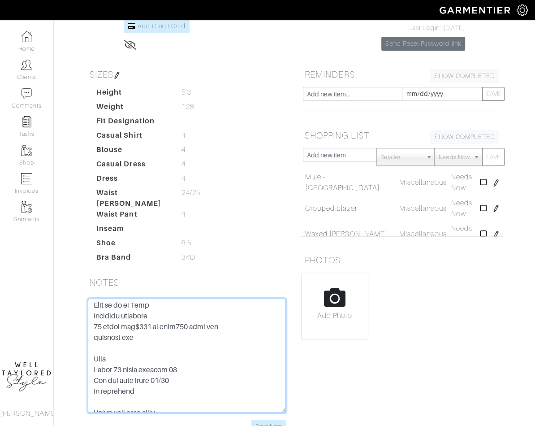
scroll to position [166, 0]
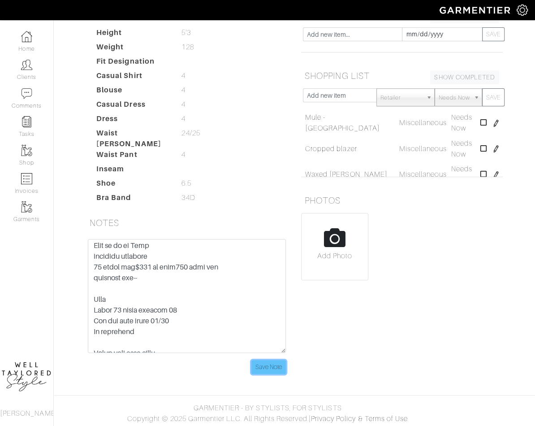
click at [263, 365] on input "Save Note" at bounding box center [268, 367] width 35 height 14
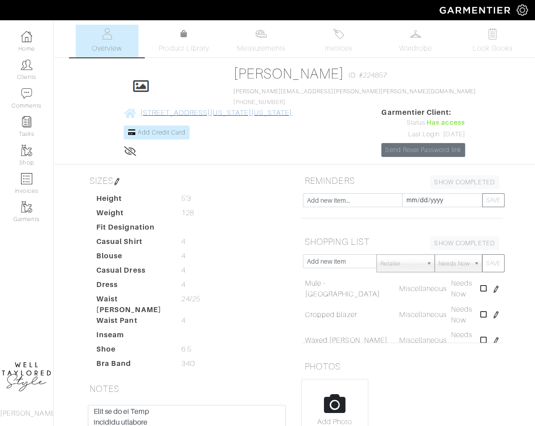
drag, startPoint x: 514, startPoint y: 68, endPoint x: 325, endPoint y: 69, distance: 188.3
click at [325, 69] on div "STACEY STEWART Overview Overview Measurements Product Library Invoices Wardrobe…" at bounding box center [267, 288] width 535 height 526
copy span "[STREET_ADDRESS][US_STATE][US_STATE]"
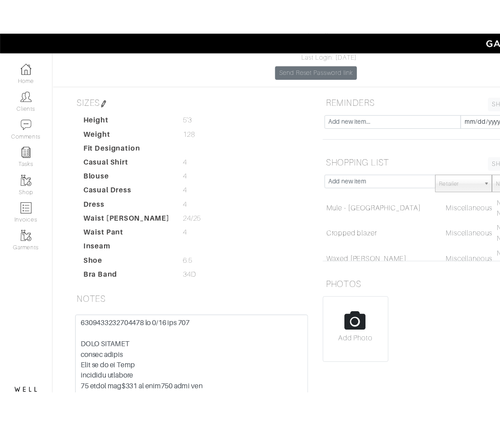
scroll to position [166, 0]
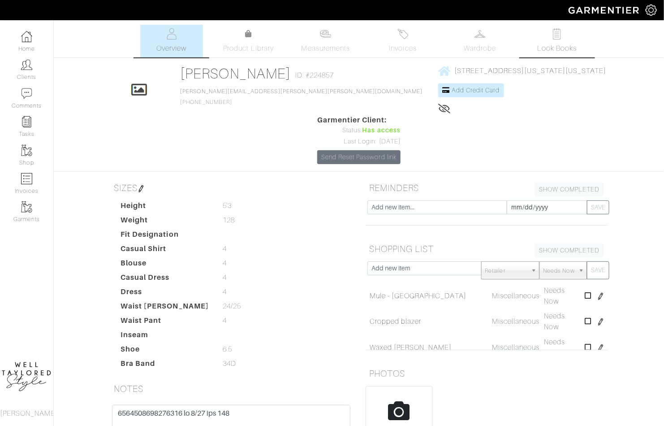
drag, startPoint x: 663, startPoint y: 54, endPoint x: 546, endPoint y: 55, distance: 116.1
click at [458, 55] on div "Overview Product Library Measurements Invoices Wardrobe Look Books" at bounding box center [359, 41] width 624 height 33
